Goal: Information Seeking & Learning: Learn about a topic

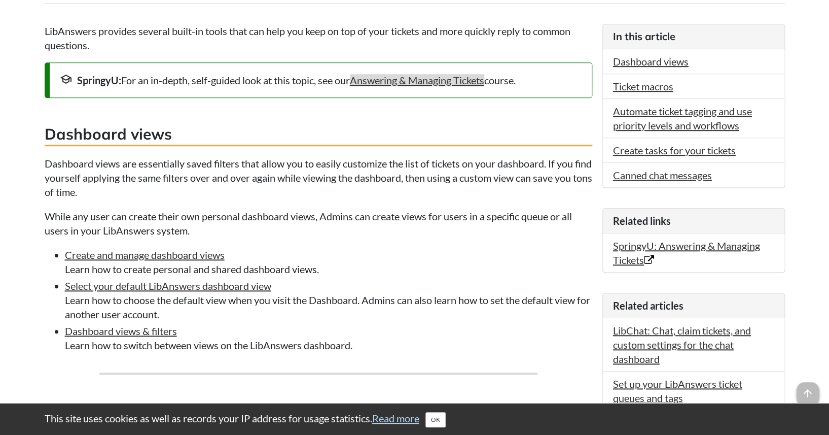
scroll to position [273, 0]
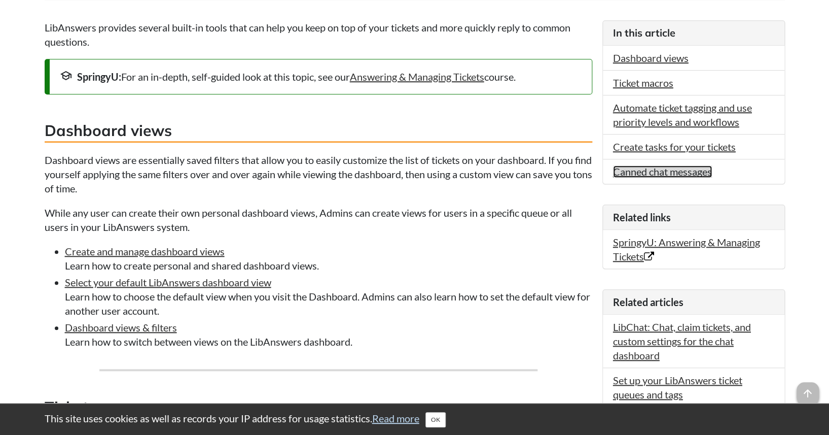
click at [664, 175] on link "Canned chat messages" at bounding box center [662, 171] width 99 height 12
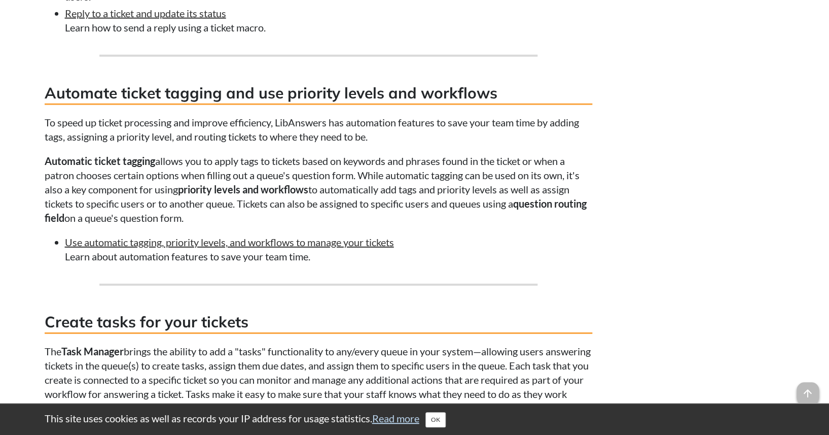
scroll to position [1050, 0]
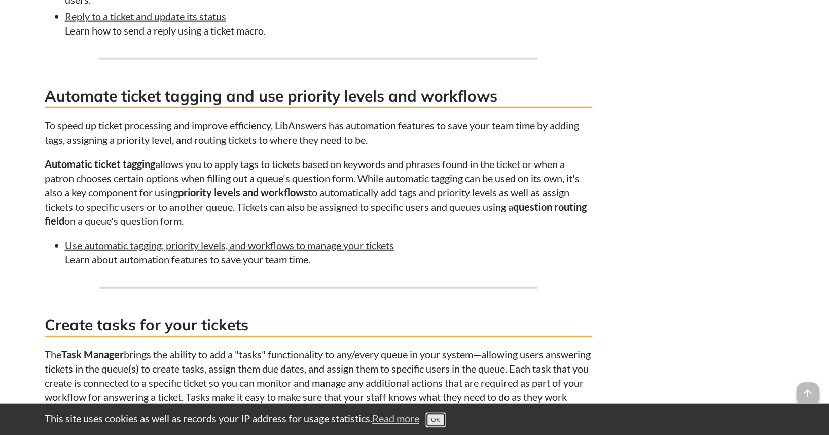
click at [443, 422] on button "OK" at bounding box center [435, 419] width 20 height 15
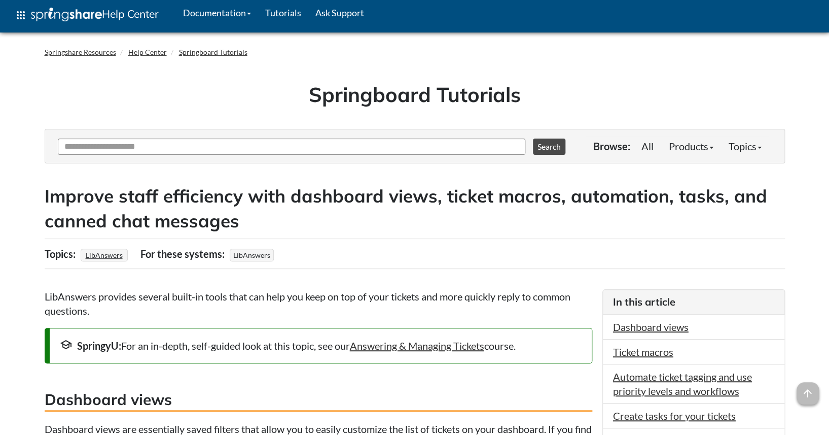
scroll to position [6, 0]
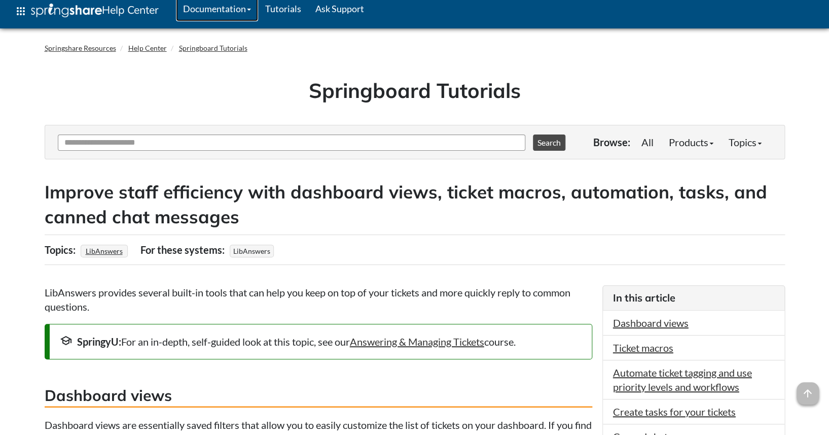
click at [243, 13] on link "Documentation" at bounding box center [217, 8] width 82 height 25
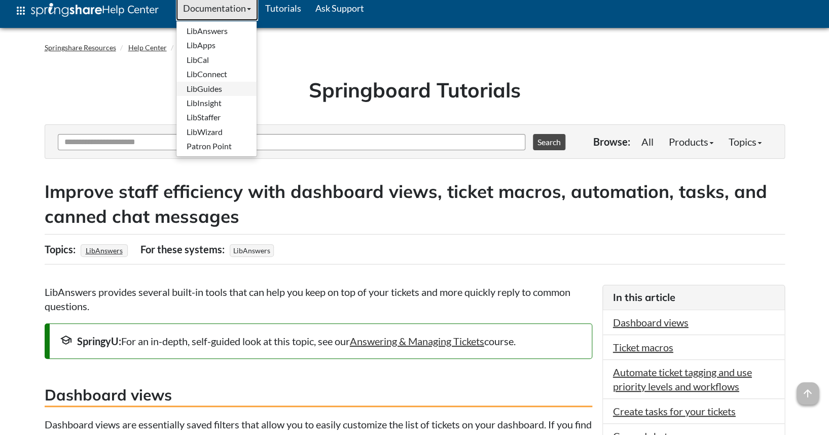
scroll to position [10, 0]
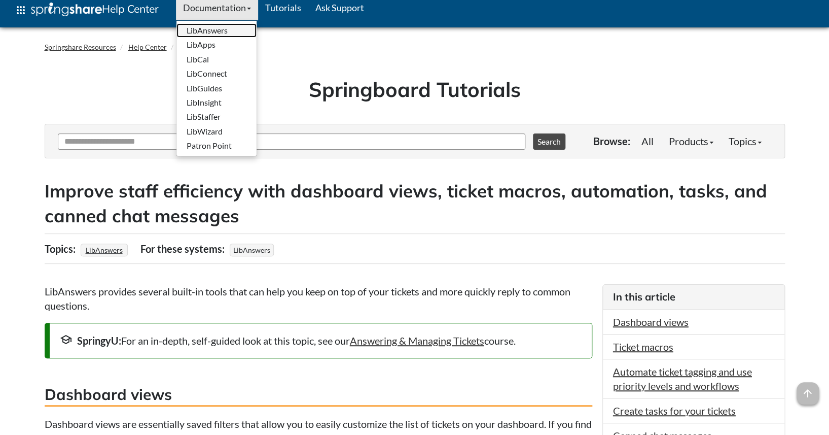
click at [206, 27] on link "LibAnswers" at bounding box center [216, 30] width 80 height 14
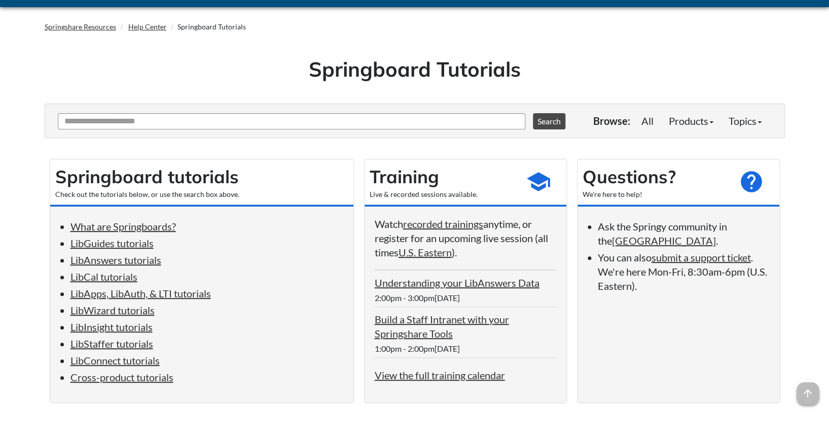
scroll to position [31, 0]
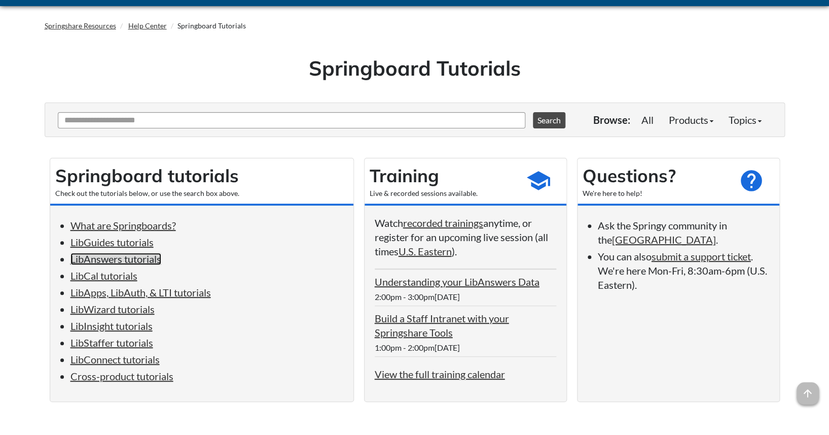
click at [141, 260] on link "LibAnswers tutorials" at bounding box center [115, 258] width 91 height 12
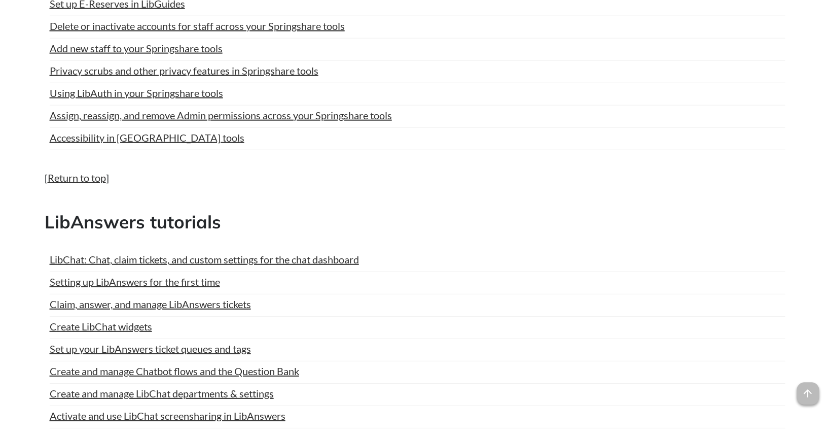
scroll to position [1001, 0]
